Goal: Transaction & Acquisition: Purchase product/service

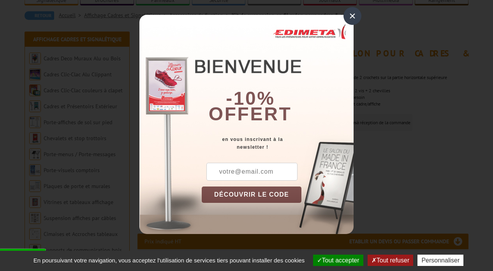
scroll to position [71, 0]
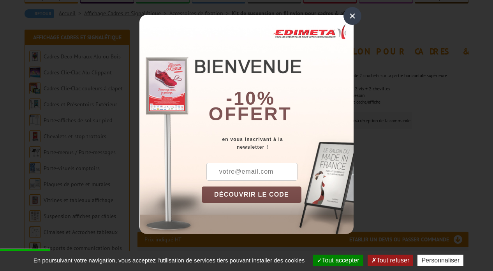
click at [346, 18] on div "×" at bounding box center [352, 16] width 18 height 18
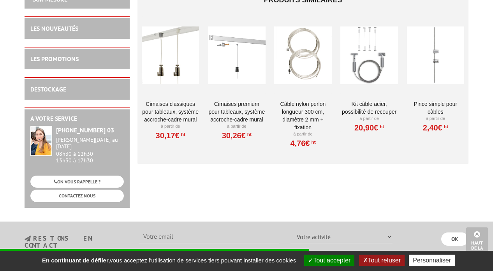
scroll to position [415, 0]
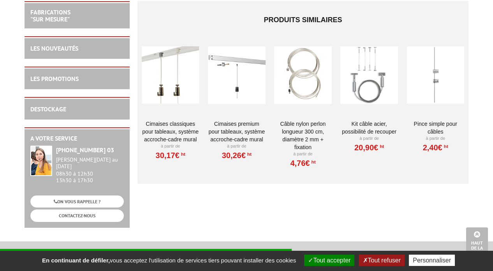
click at [307, 64] on div at bounding box center [302, 75] width 57 height 78
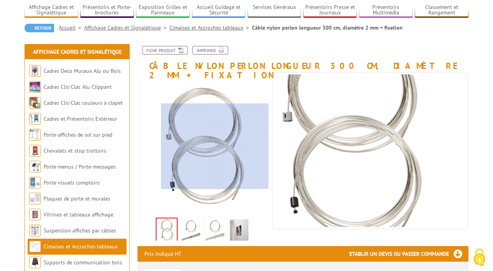
scroll to position [78, 0]
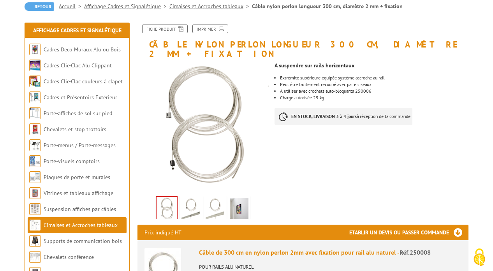
click at [240, 199] on img at bounding box center [239, 210] width 19 height 24
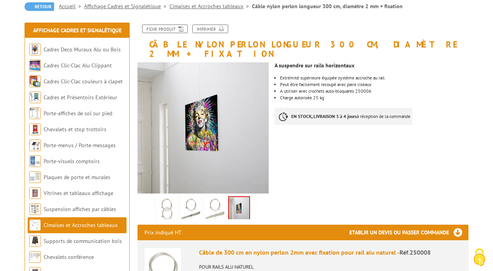
click at [215, 201] on img at bounding box center [215, 210] width 19 height 24
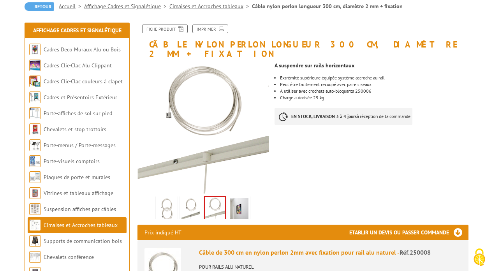
click at [199, 199] on img at bounding box center [190, 210] width 19 height 24
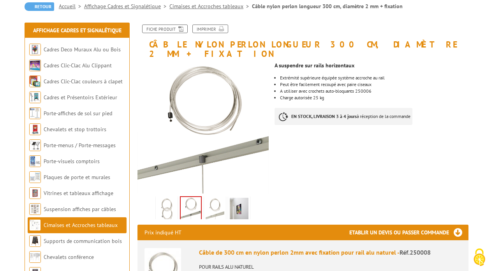
click at [178, 197] on li at bounding box center [167, 207] width 24 height 24
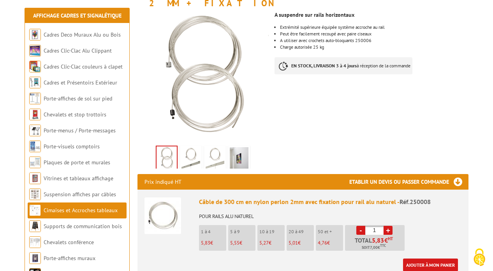
scroll to position [131, 0]
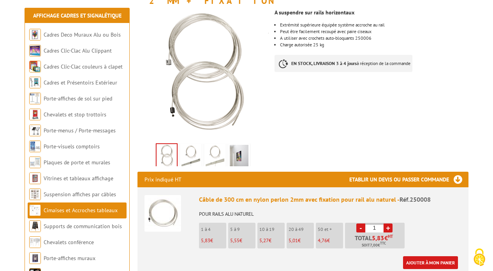
click at [160, 205] on img at bounding box center [162, 213] width 37 height 37
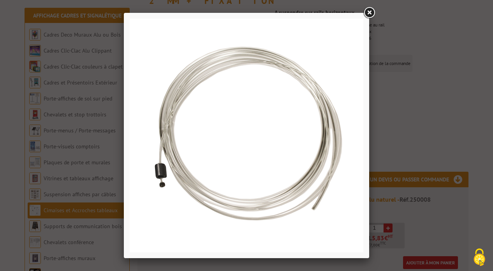
click at [370, 14] on link at bounding box center [369, 13] width 14 height 14
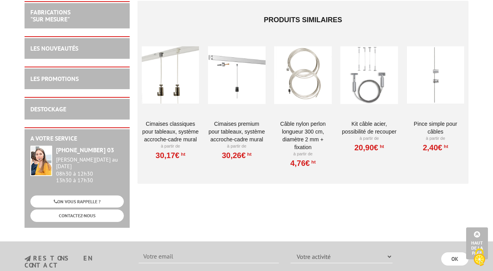
click at [375, 70] on div at bounding box center [368, 75] width 57 height 78
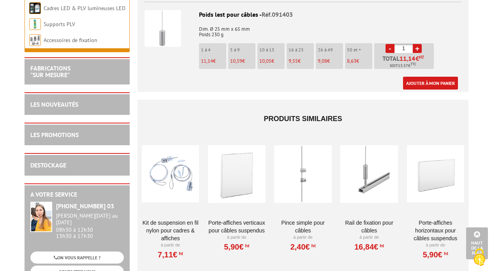
scroll to position [596, 0]
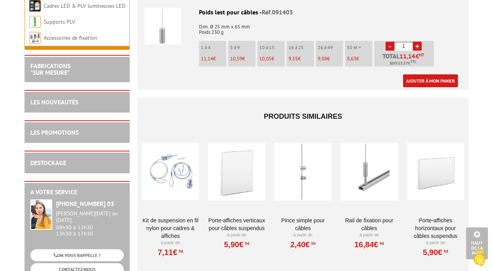
click at [178, 180] on div at bounding box center [170, 172] width 57 height 78
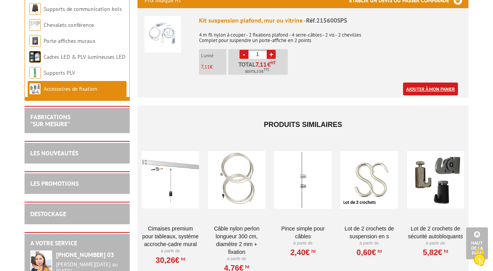
scroll to position [319, 0]
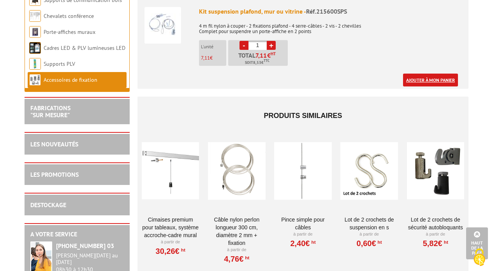
click at [449, 74] on link "Ajouter à mon panier" at bounding box center [430, 80] width 55 height 13
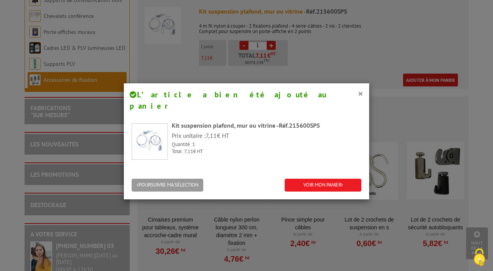
click at [334, 64] on div "× L’article a bien été ajouté au panier Kit suspension plafond, mur ou vitrine …" at bounding box center [246, 135] width 493 height 271
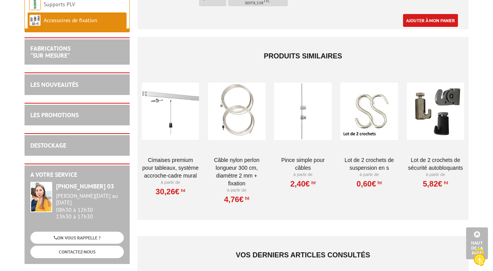
scroll to position [379, 0]
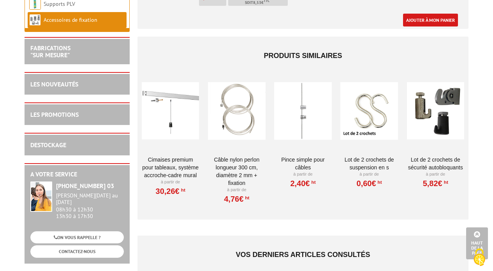
click at [107, 23] on li "Accessoires de fixation" at bounding box center [77, 20] width 99 height 16
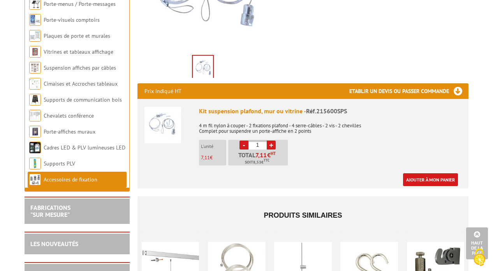
scroll to position [197, 0]
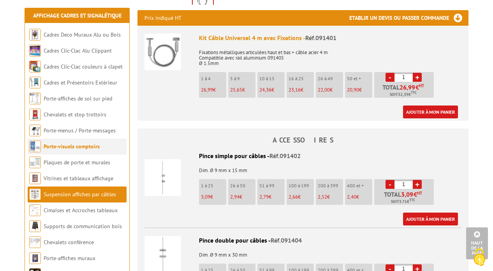
scroll to position [288, 0]
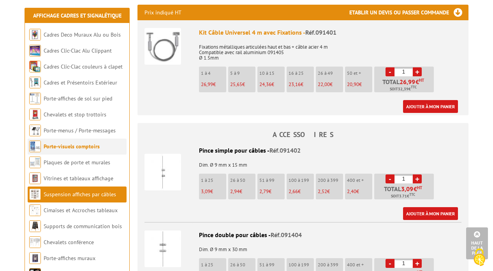
click at [106, 144] on li "Porte-visuels comptoirs" at bounding box center [77, 147] width 99 height 16
click at [75, 148] on link "Porte-visuels comptoirs" at bounding box center [72, 146] width 56 height 7
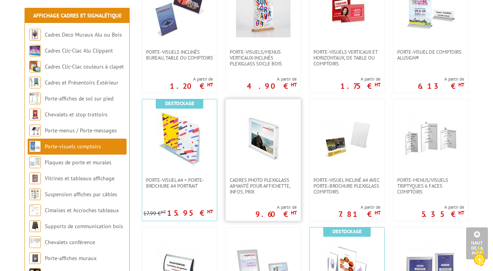
scroll to position [464, 0]
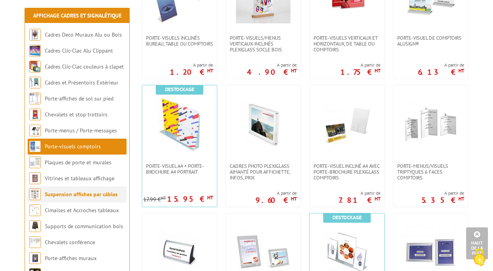
click at [34, 189] on img at bounding box center [35, 194] width 12 height 12
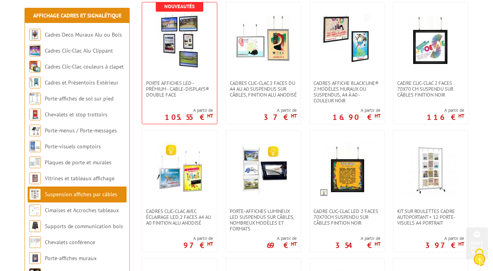
scroll to position [169, 0]
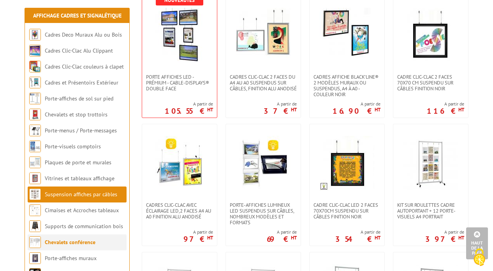
click at [40, 247] on img at bounding box center [35, 242] width 12 height 12
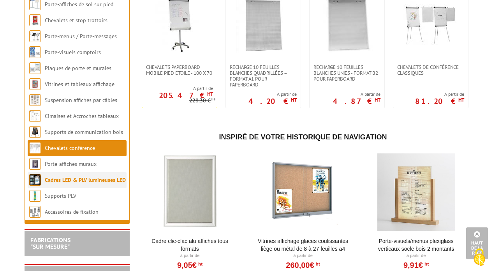
scroll to position [198, 0]
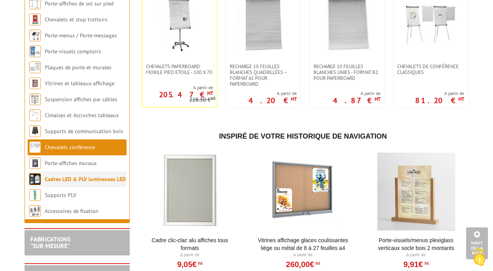
click at [69, 176] on link "Cadres LED & PLV lumineuses LED" at bounding box center [85, 179] width 81 height 7
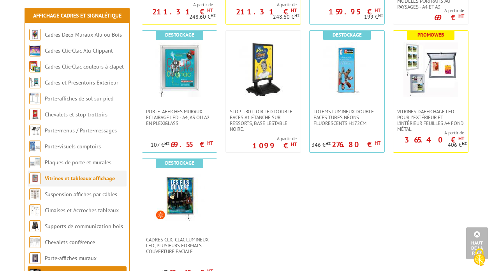
scroll to position [541, 0]
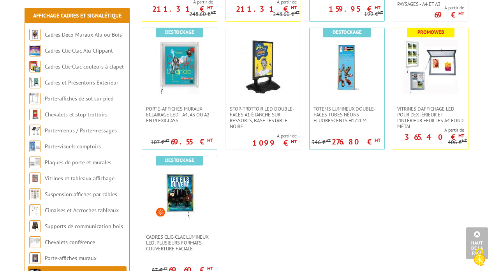
click at [74, 269] on li "Cadres LED & PLV lumineuses LED" at bounding box center [77, 274] width 99 height 16
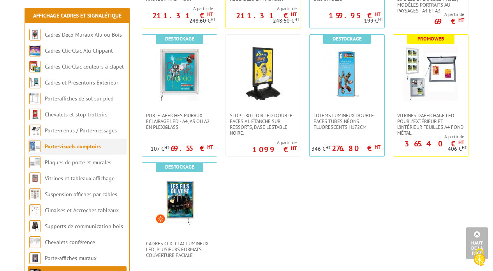
click at [92, 144] on link "Porte-visuels comptoirs" at bounding box center [73, 146] width 56 height 7
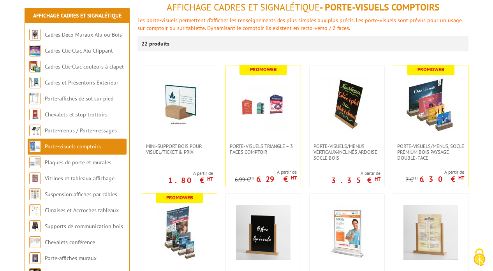
scroll to position [102, 0]
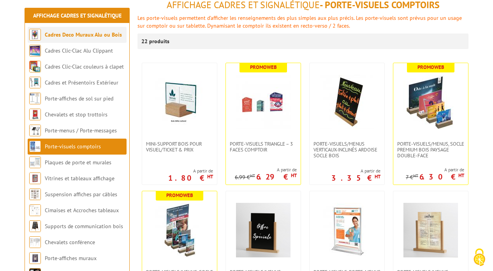
click at [111, 39] on li "Cadres Deco Muraux Alu ou Bois" at bounding box center [77, 35] width 99 height 16
click at [114, 34] on link "Cadres Deco Muraux Alu ou Bois" at bounding box center [83, 34] width 77 height 7
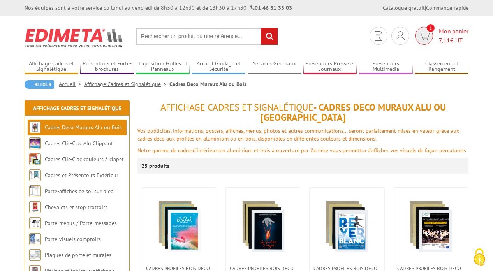
click at [424, 32] on img at bounding box center [424, 36] width 11 height 9
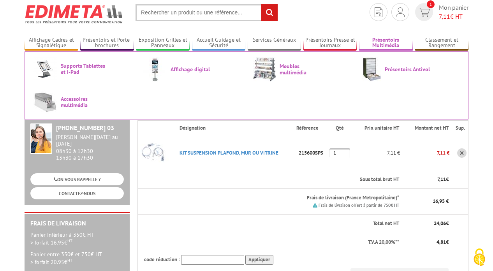
scroll to position [30, 0]
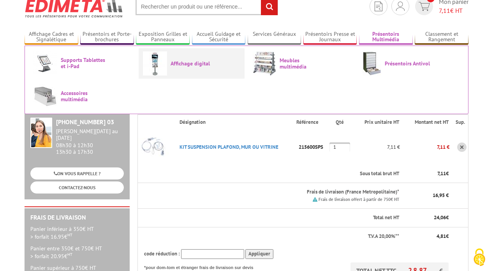
click at [219, 61] on link "Affichage digital" at bounding box center [191, 63] width 97 height 24
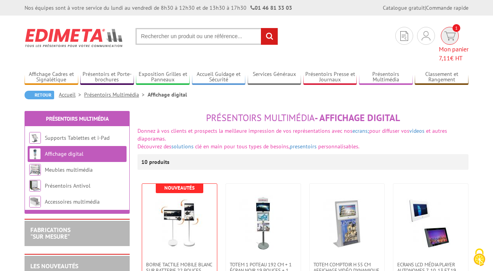
click at [444, 34] on img at bounding box center [449, 36] width 11 height 9
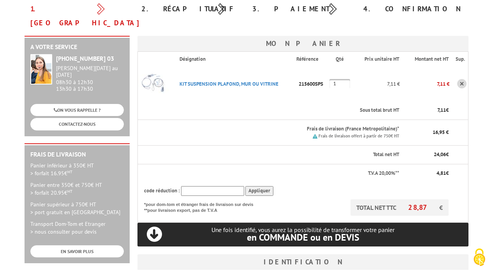
scroll to position [103, 0]
drag, startPoint x: 283, startPoint y: 60, endPoint x: 232, endPoint y: 62, distance: 51.0
click at [232, 77] on p "KIT SUSPENSION PLAFOND, MUR OU VITRINE" at bounding box center [234, 84] width 123 height 14
click at [186, 77] on p "KIT SUSPENSION PLAFOND, MUR OU VITRINE" at bounding box center [234, 84] width 123 height 14
drag, startPoint x: 178, startPoint y: 58, endPoint x: 280, endPoint y: 59, distance: 102.0
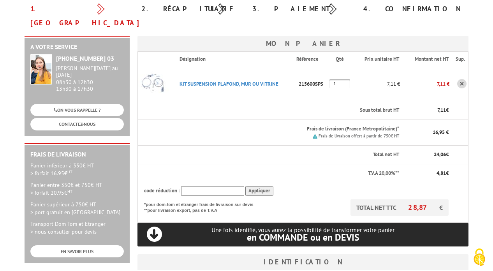
click at [280, 77] on p "KIT SUSPENSION PLAFOND, MUR OU VITRINE" at bounding box center [234, 84] width 123 height 14
copy link "KIT SUSPENSION PLAFOND, MUR OU VITRINE"
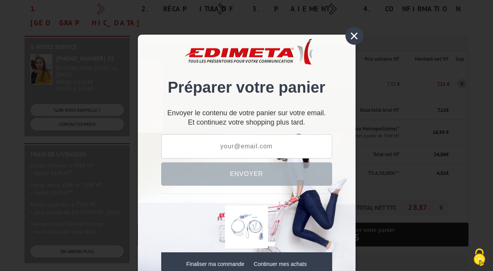
click at [350, 36] on div "×" at bounding box center [354, 36] width 18 height 18
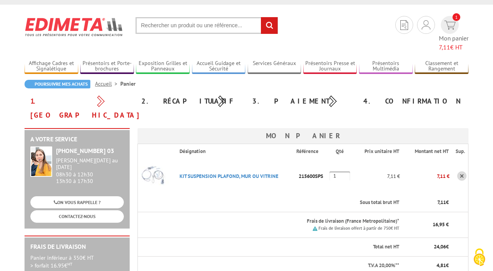
scroll to position [5, 0]
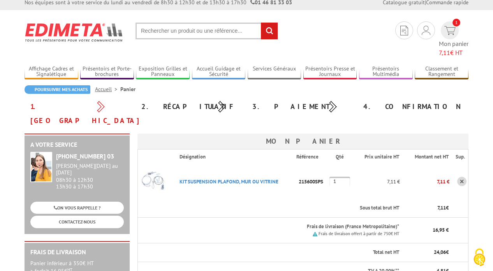
click at [158, 166] on img at bounding box center [153, 181] width 31 height 31
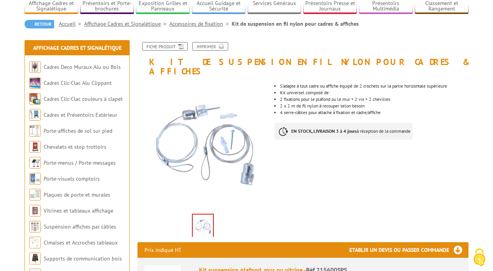
scroll to position [62, 0]
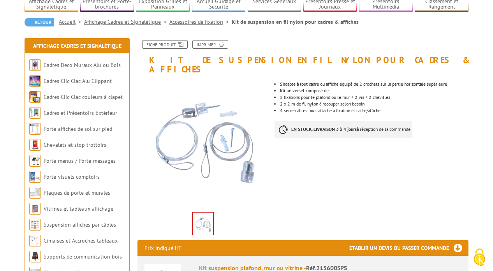
click at [380, 95] on p "2 fixations pour le plafond ou le mur + 2 vis + 2 chevilles" at bounding box center [374, 97] width 188 height 5
